Goal: Find specific page/section: Find specific page/section

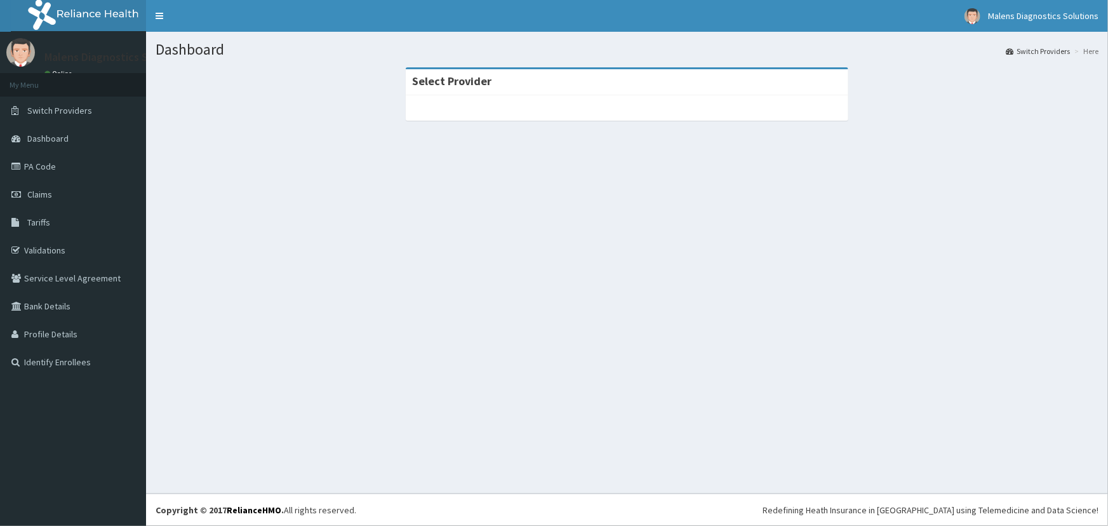
click at [57, 140] on span "Dashboard" at bounding box center [47, 138] width 41 height 11
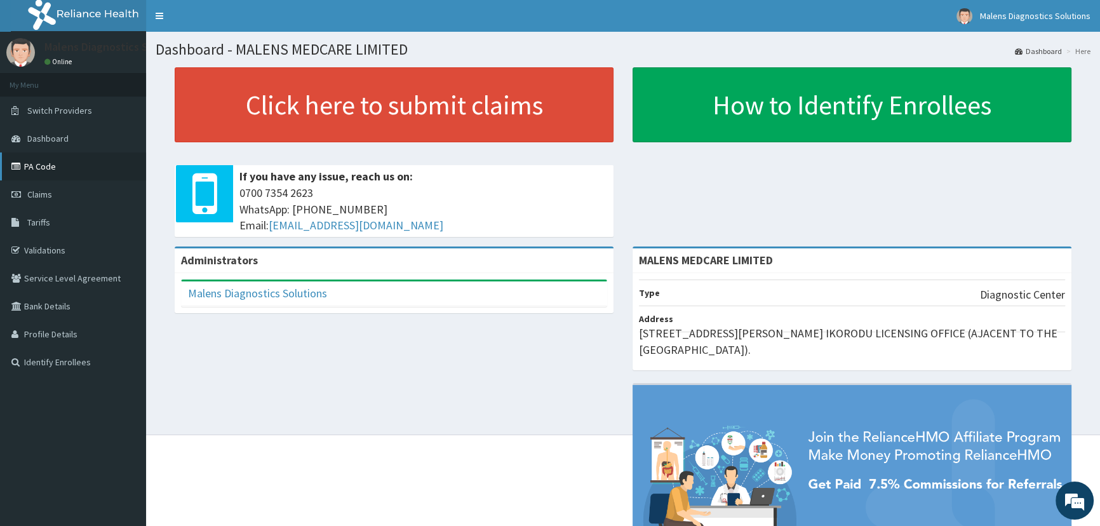
click at [54, 166] on link "PA Code" at bounding box center [73, 166] width 146 height 28
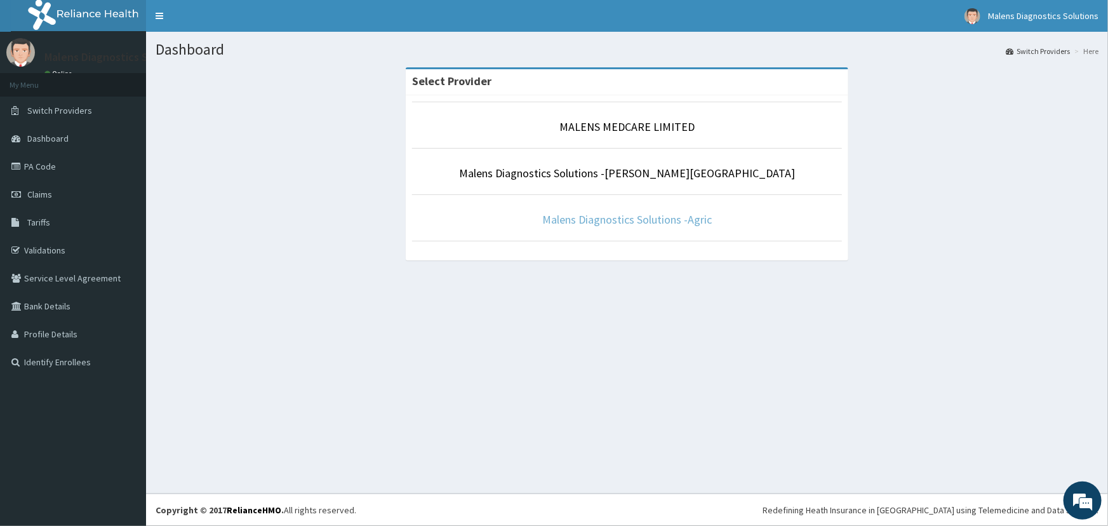
click at [663, 218] on link "Malens Diagnostics Solutions -Agric" at bounding box center [627, 219] width 170 height 15
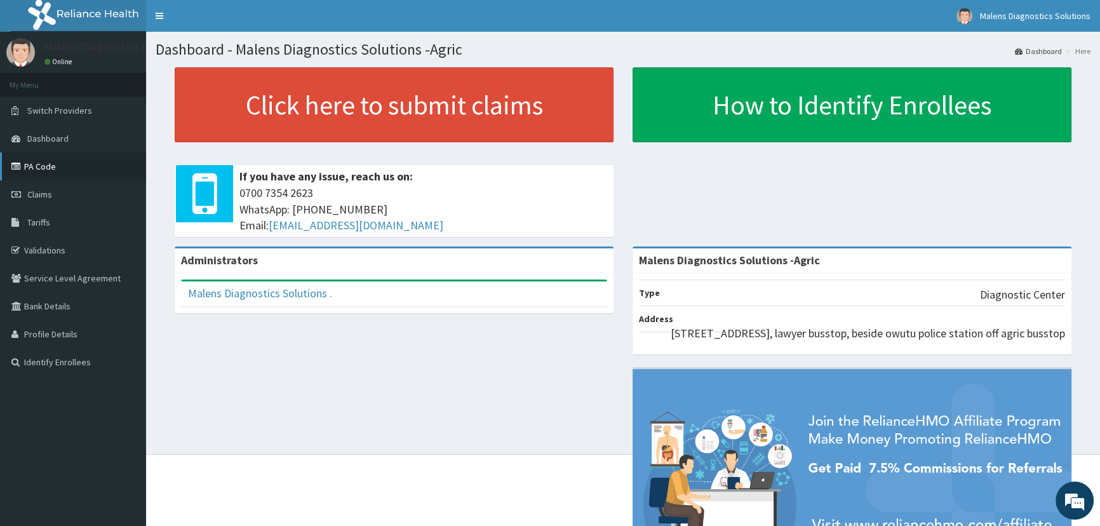
click at [43, 170] on link "PA Code" at bounding box center [73, 166] width 146 height 28
